Goal: Task Accomplishment & Management: Manage account settings

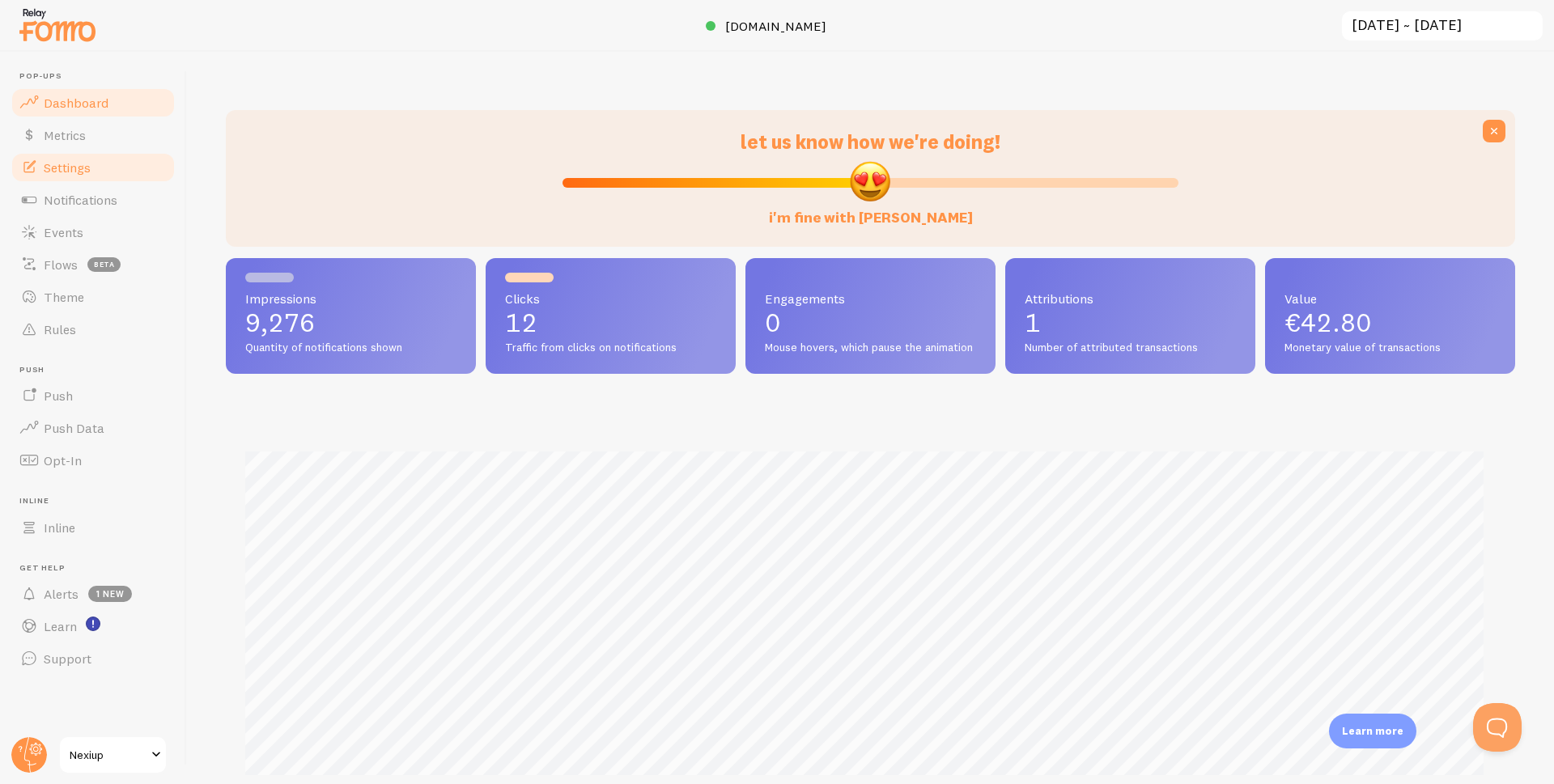
scroll to position [425, 1278]
click at [81, 228] on span "Events" at bounding box center [64, 232] width 40 height 16
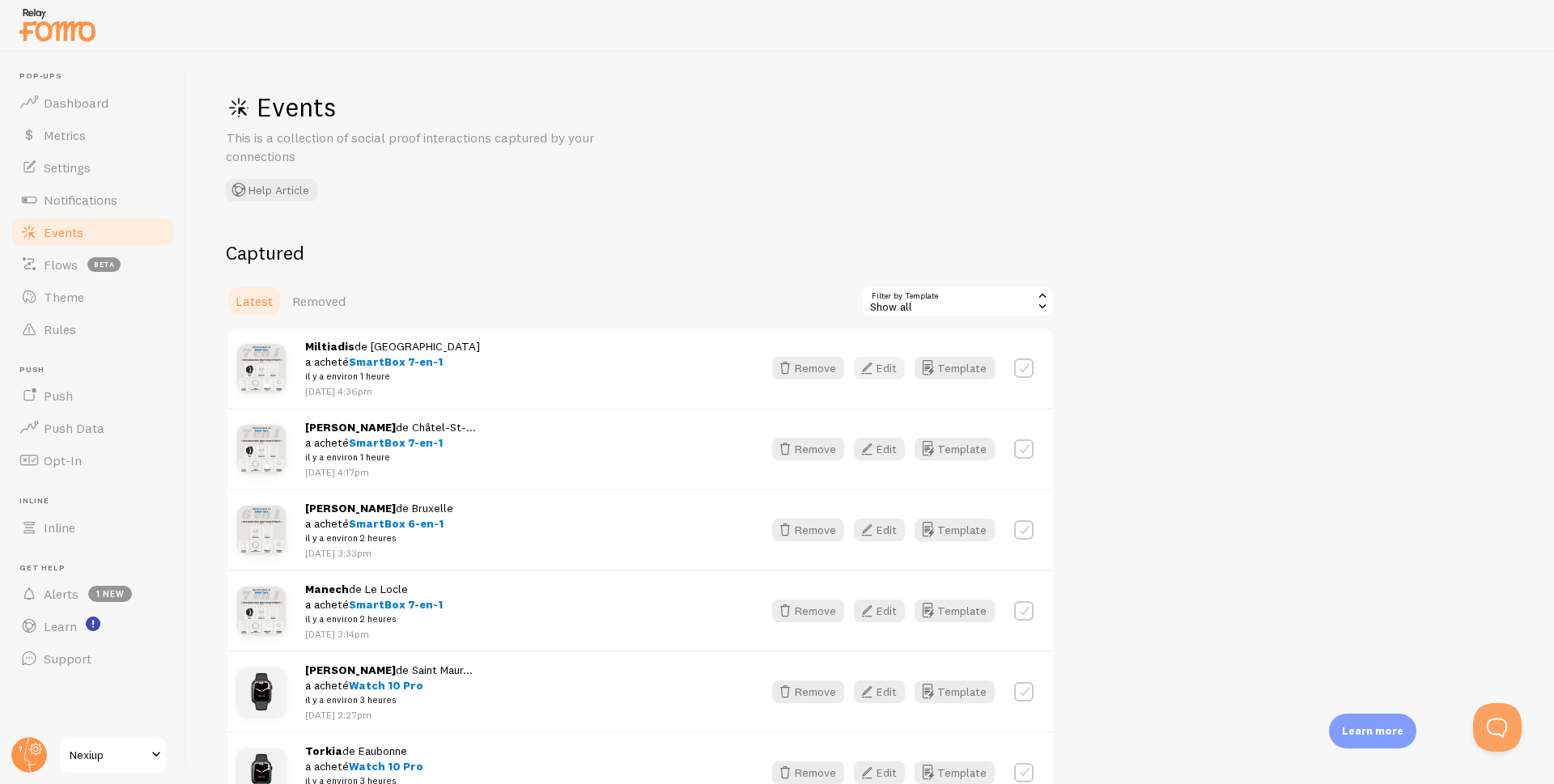
click at [885, 371] on button "Edit" at bounding box center [880, 368] width 51 height 22
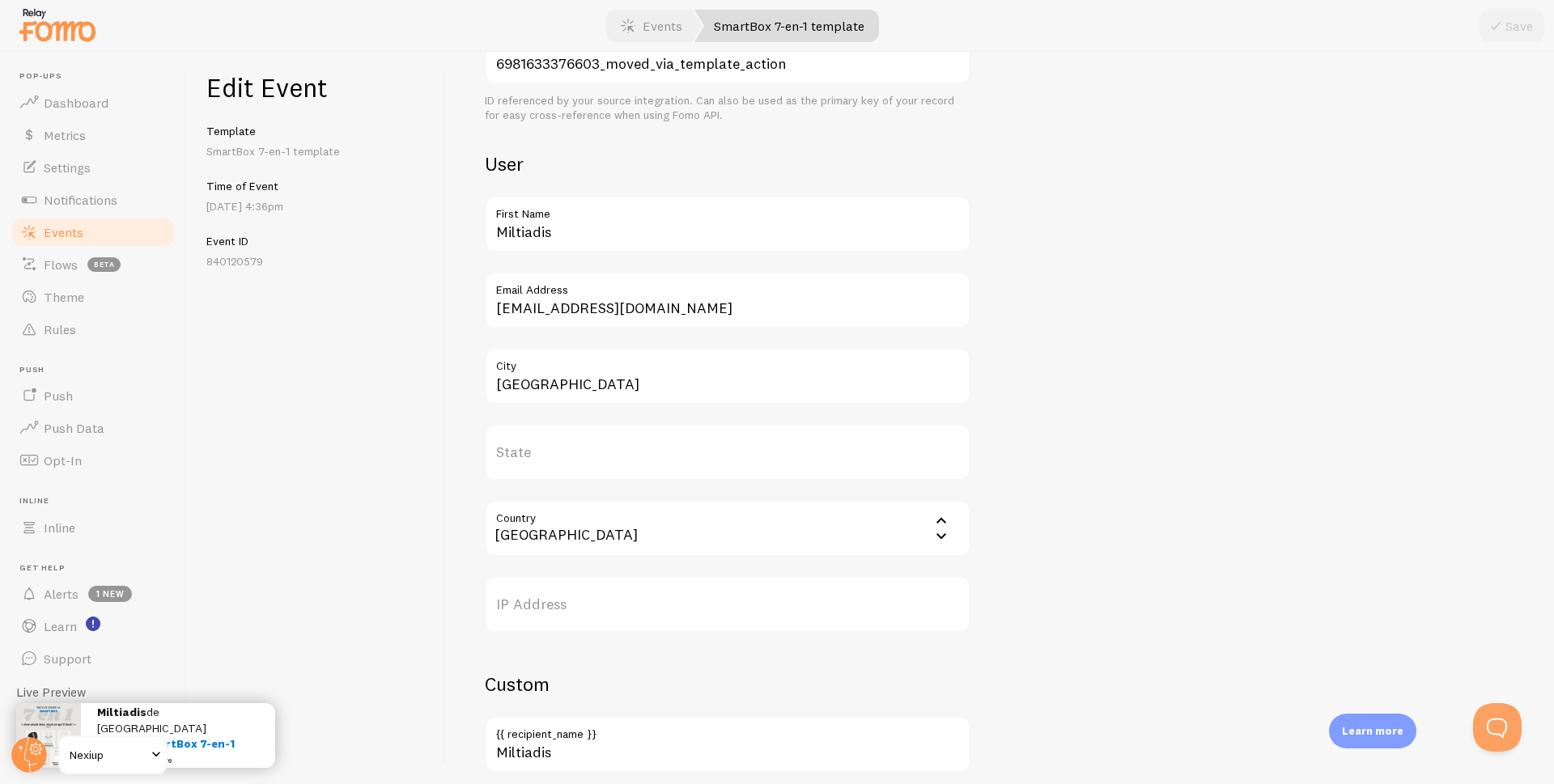
scroll to position [384, 0]
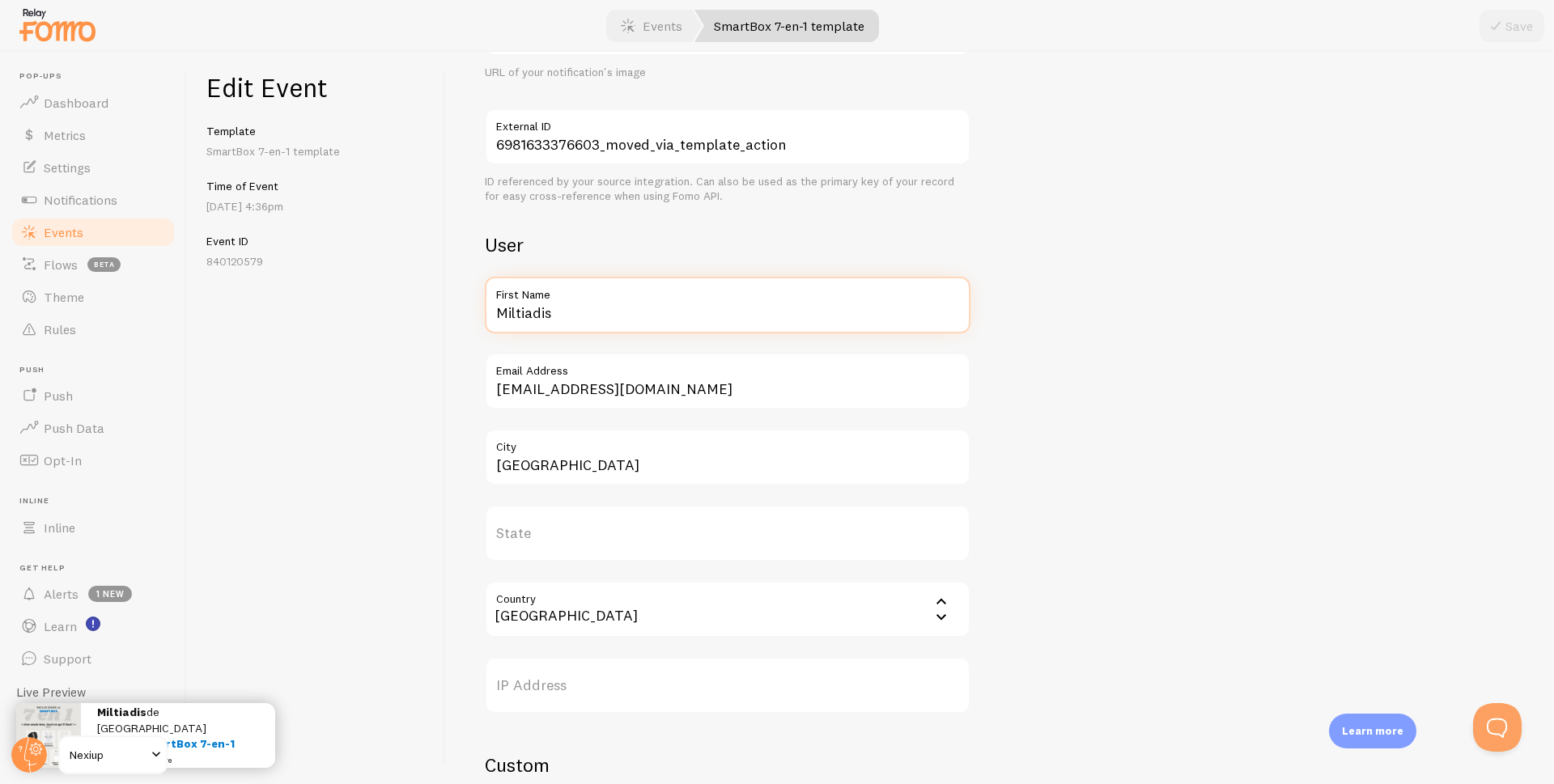
drag, startPoint x: 579, startPoint y: 313, endPoint x: 438, endPoint y: 322, distance: 141.3
click at [438, 322] on div "Edit Event Template SmartBox 7-en-1 template Time of Event [DATE] 4:36pm Event …" at bounding box center [871, 418] width 1368 height 733
type input "Manon"
click at [1507, 23] on button "Save" at bounding box center [1513, 26] width 65 height 32
click at [55, 229] on span "Events" at bounding box center [64, 232] width 40 height 16
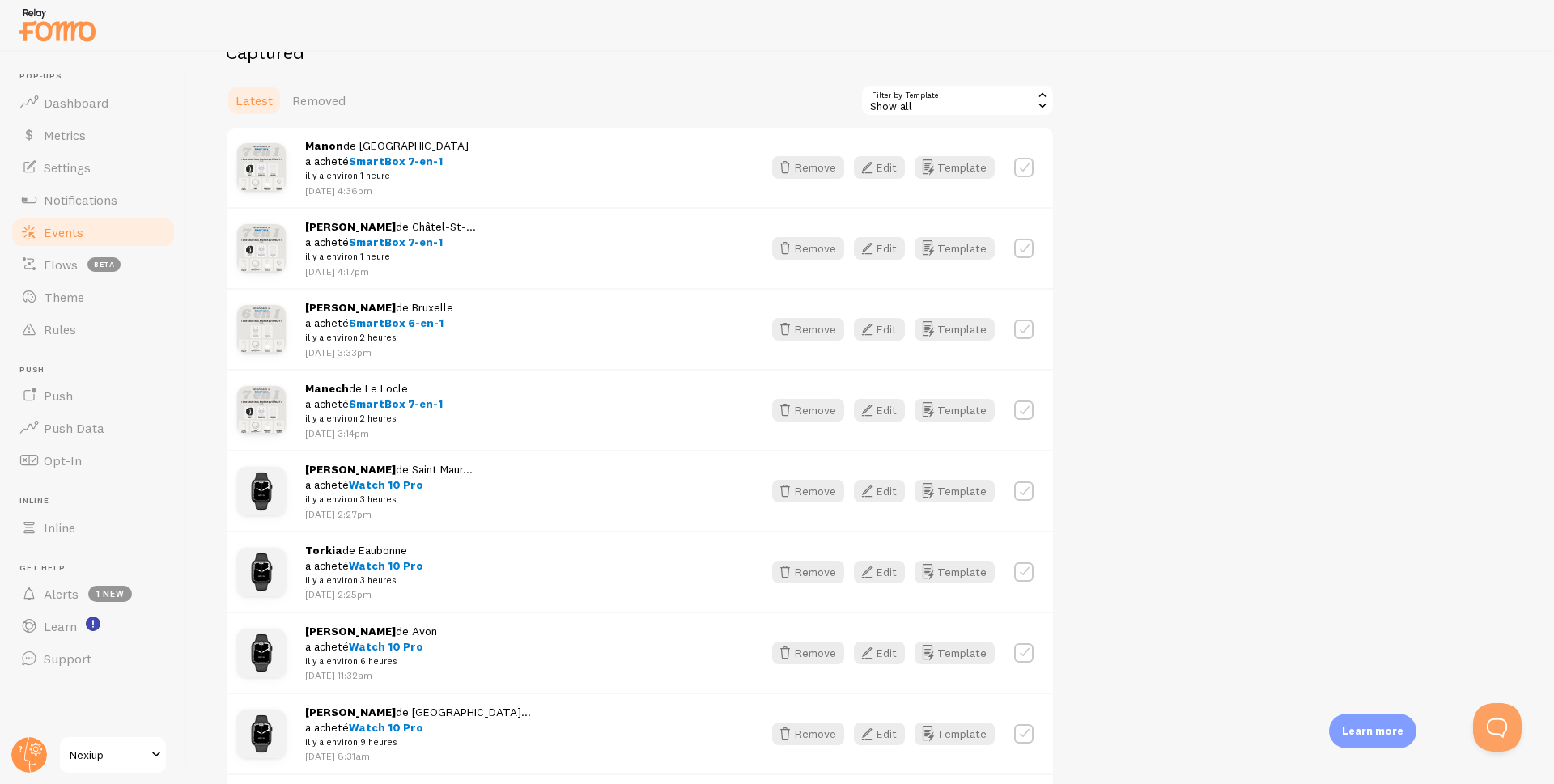
scroll to position [162, 0]
